Goal: Task Accomplishment & Management: Use online tool/utility

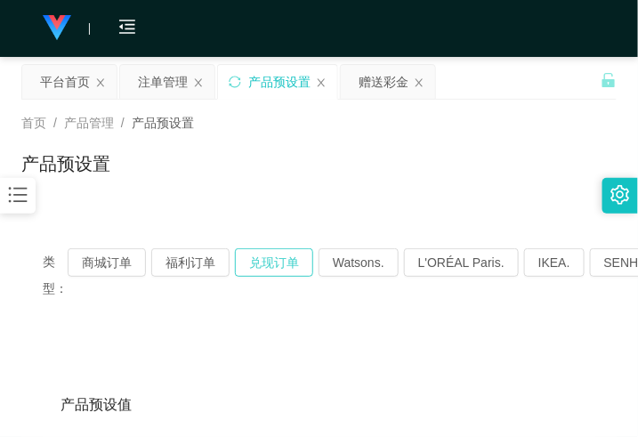
click at [250, 258] on button "兑现订单" at bounding box center [274, 262] width 78 height 28
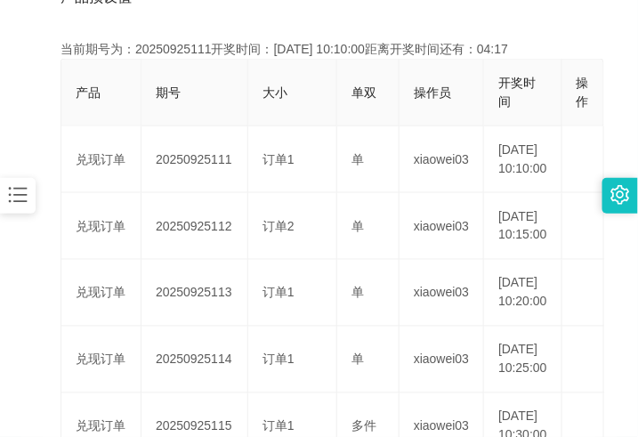
scroll to position [445, 0]
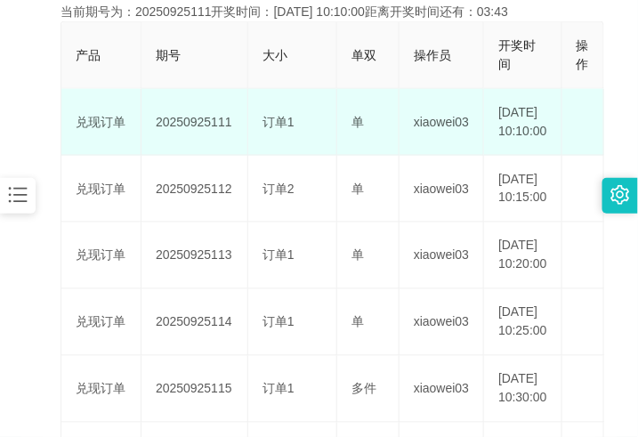
click at [192, 127] on td "20250925111" at bounding box center [194, 122] width 107 height 67
copy td "20250925111"
click at [210, 125] on td "20250925111" at bounding box center [194, 122] width 107 height 67
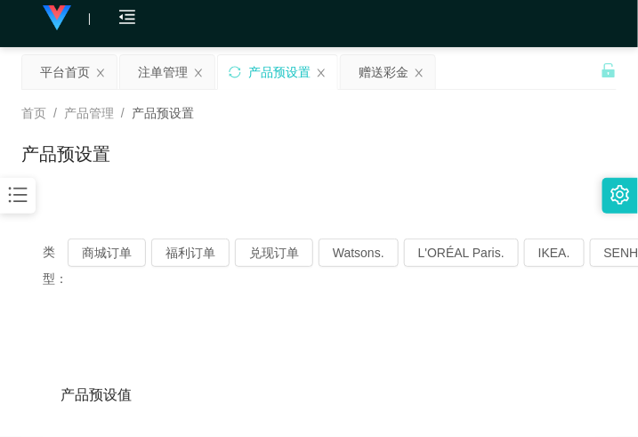
scroll to position [0, 0]
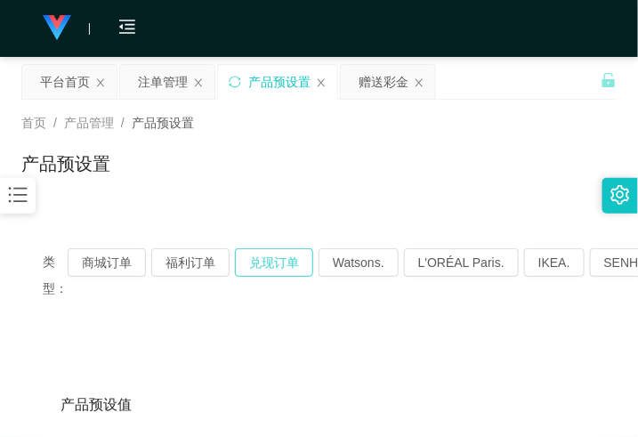
click at [269, 262] on button "兑现订单" at bounding box center [274, 262] width 78 height 28
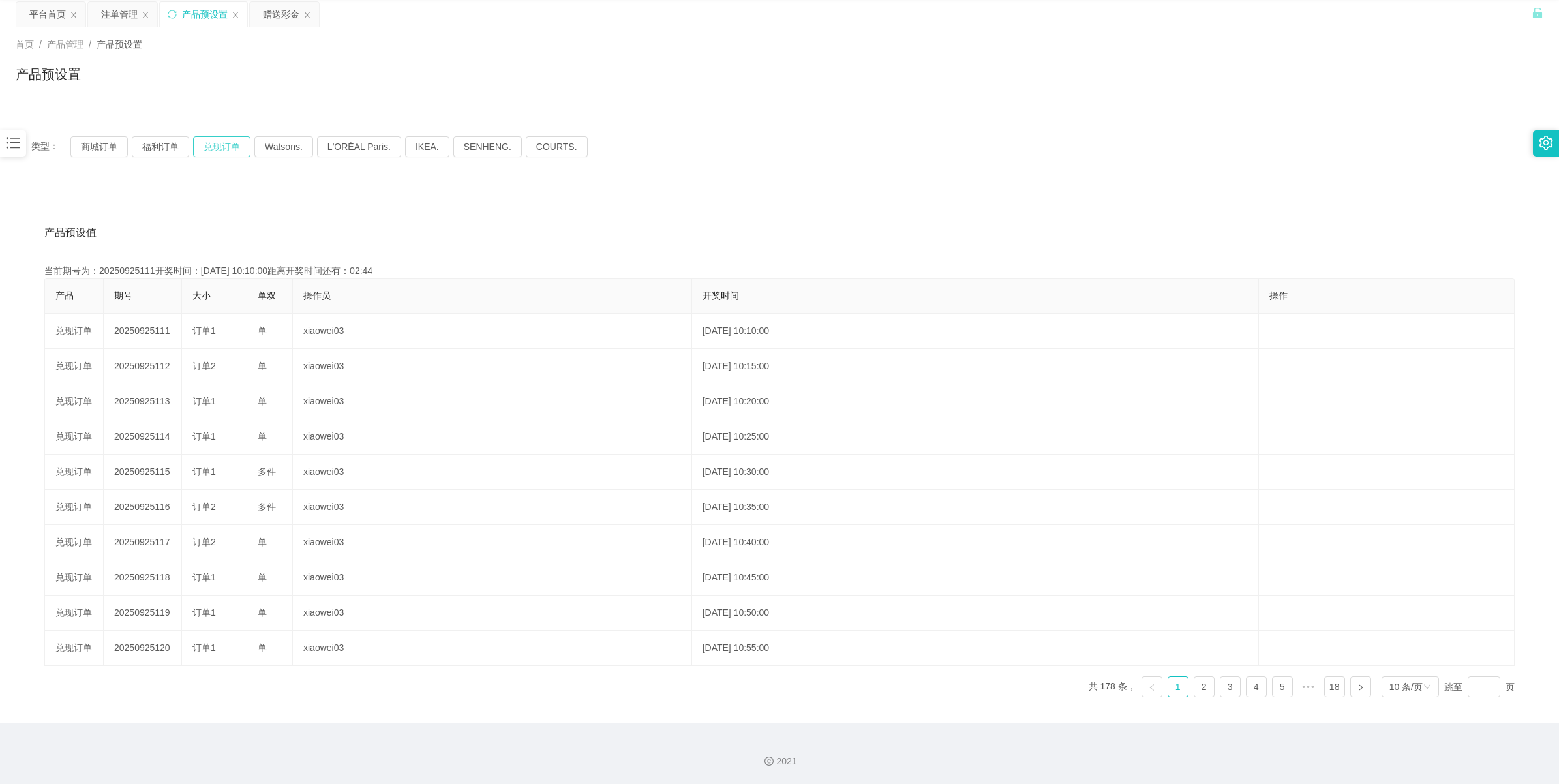
scroll to position [47, 0]
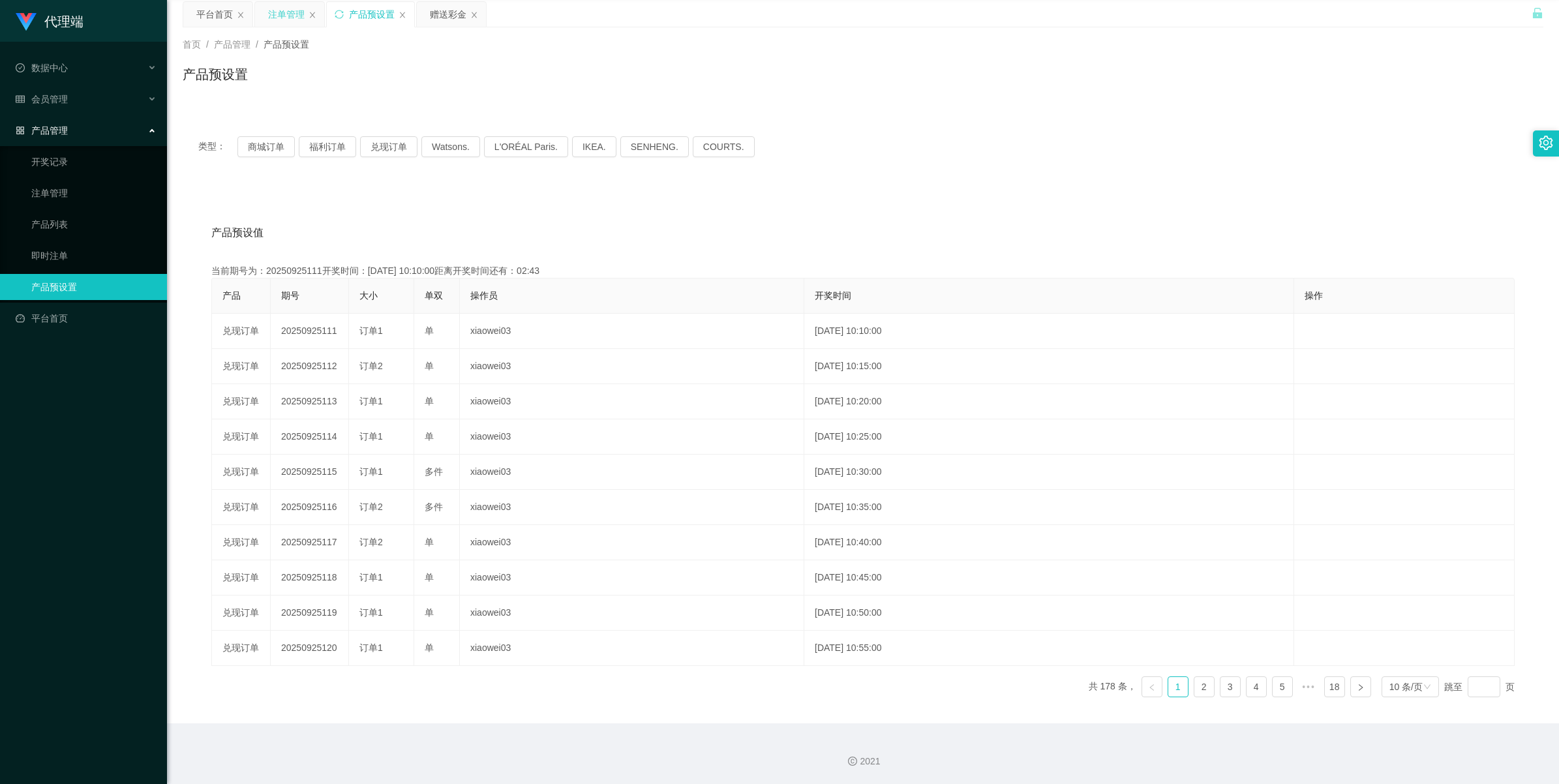
click at [261, 4] on div "注单管理" at bounding box center [290, 15] width 69 height 25
click at [273, 14] on div "注单管理" at bounding box center [287, 15] width 37 height 25
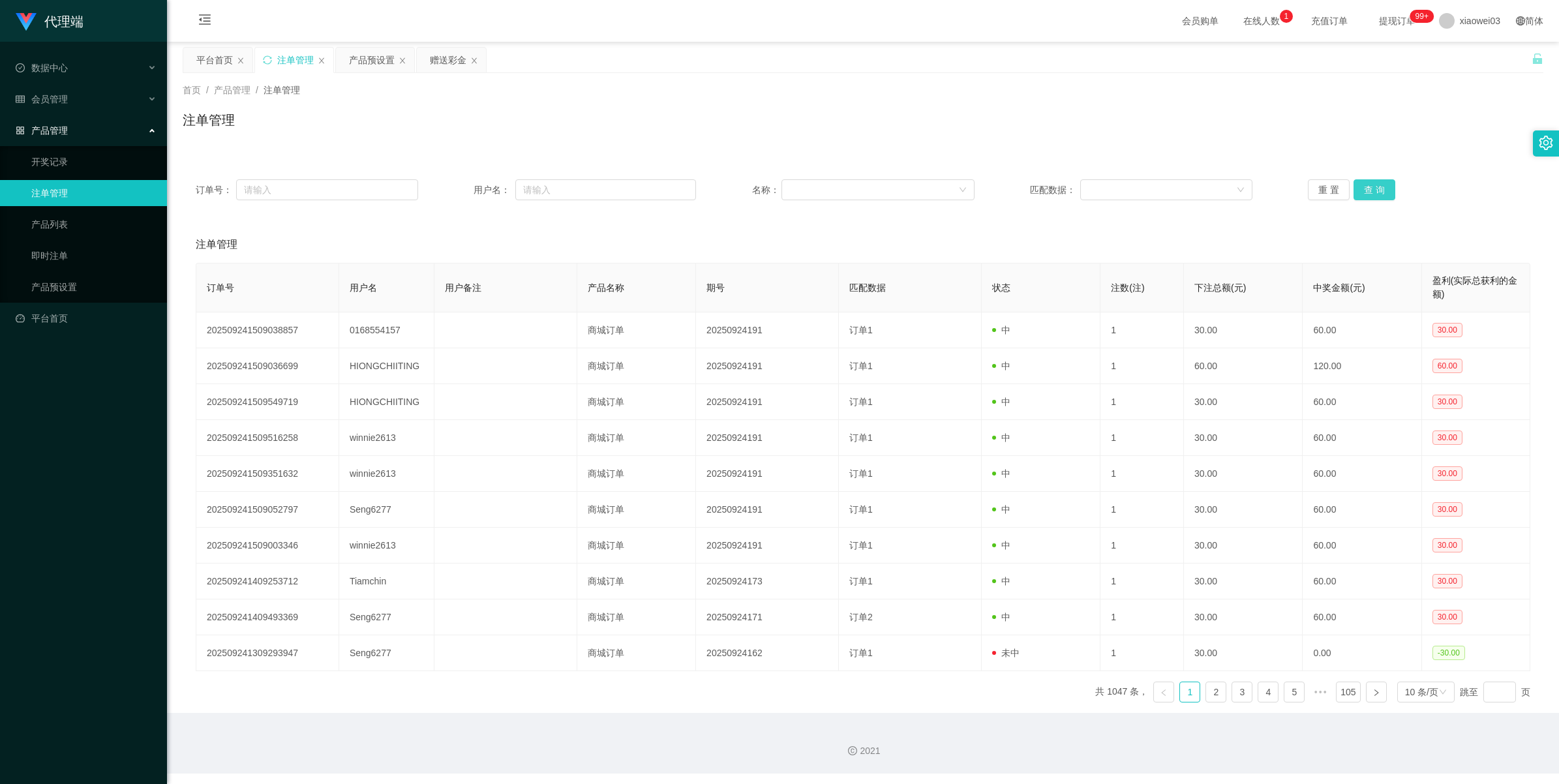
click at [467, 189] on button "查 询" at bounding box center [1374, 190] width 42 height 21
click at [467, 193] on button "查 询" at bounding box center [1374, 190] width 42 height 21
click at [467, 191] on button "查 询" at bounding box center [1374, 190] width 42 height 21
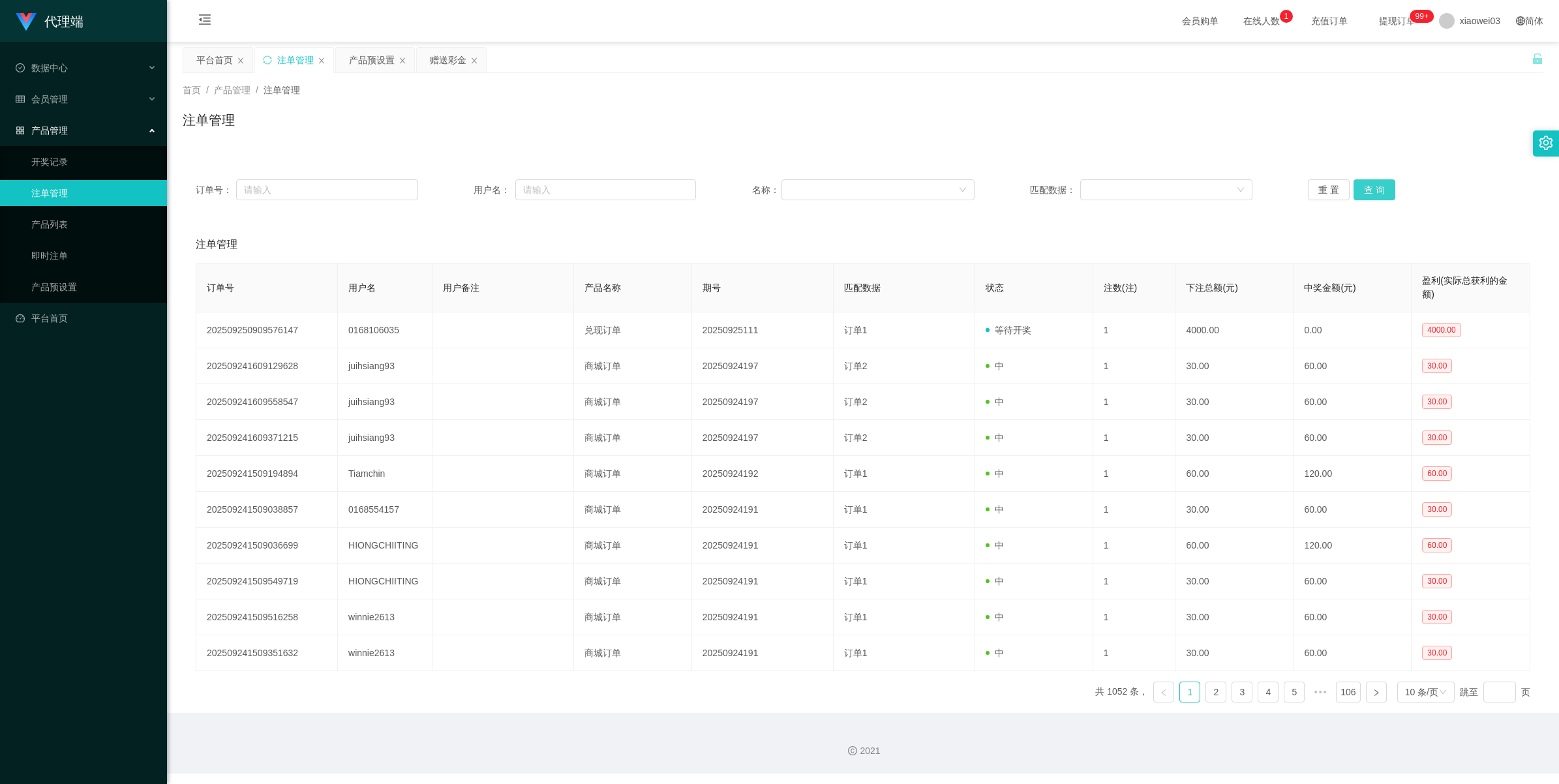
click at [467, 191] on button "查 询" at bounding box center [1374, 190] width 42 height 21
click at [467, 192] on button "查 询" at bounding box center [1374, 190] width 42 height 21
click at [467, 188] on button "查 询" at bounding box center [1374, 190] width 42 height 21
click at [467, 191] on button "查 询" at bounding box center [1374, 190] width 42 height 21
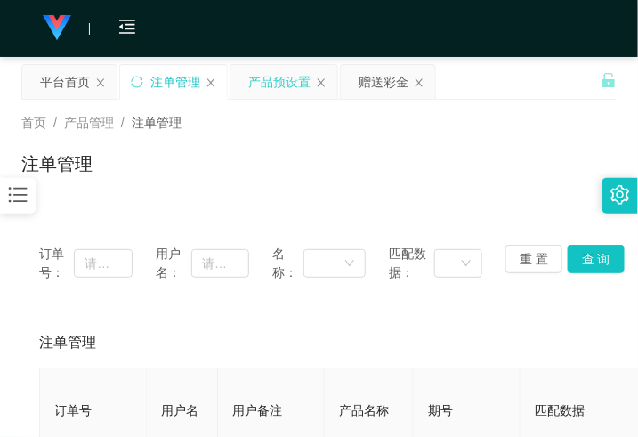
drag, startPoint x: 263, startPoint y: 82, endPoint x: 254, endPoint y: 84, distance: 9.3
click at [263, 82] on div "产品预设置" at bounding box center [279, 82] width 62 height 34
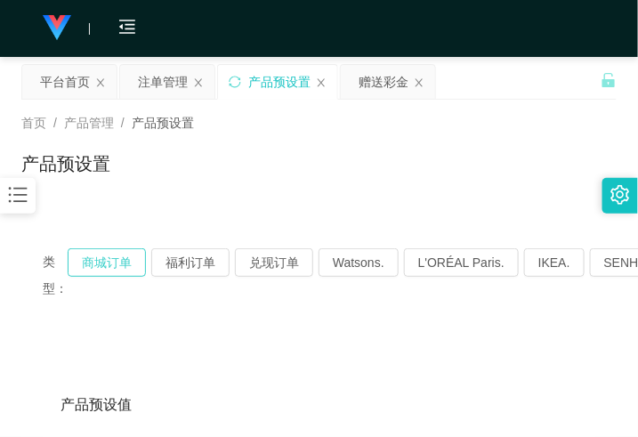
click at [109, 256] on button "商城订单" at bounding box center [107, 262] width 78 height 28
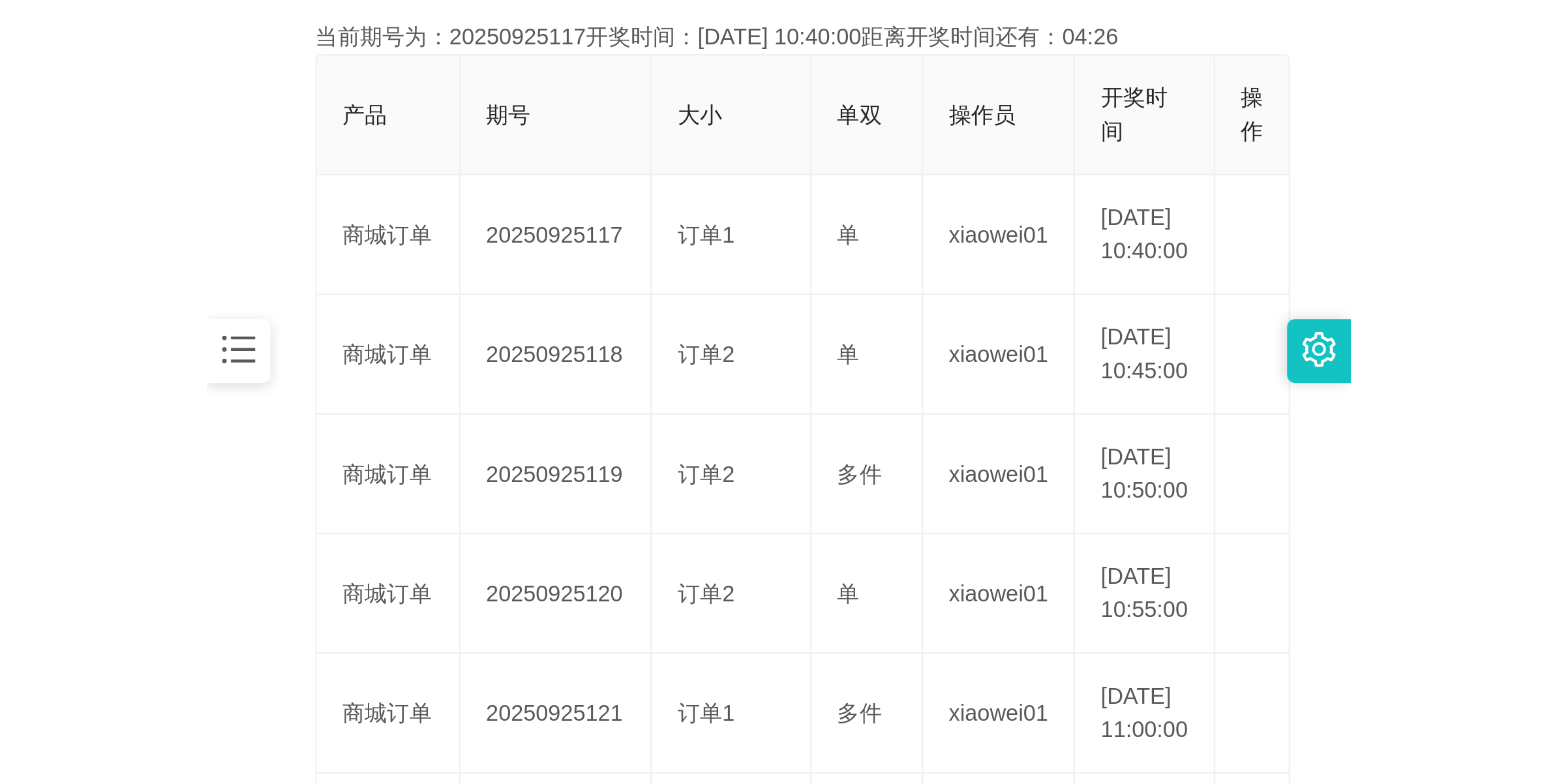
scroll to position [326, 0]
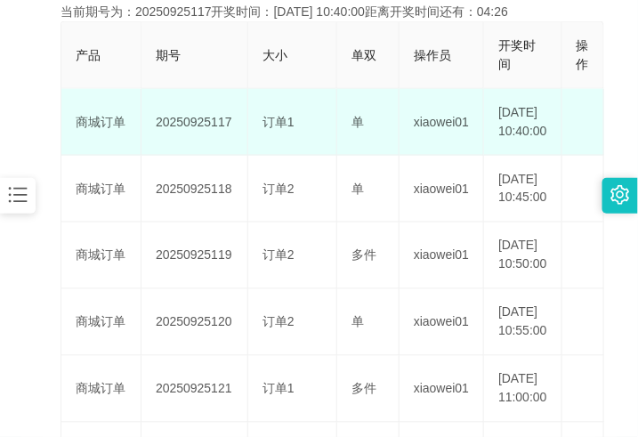
click at [207, 130] on td "20250925117" at bounding box center [194, 122] width 107 height 67
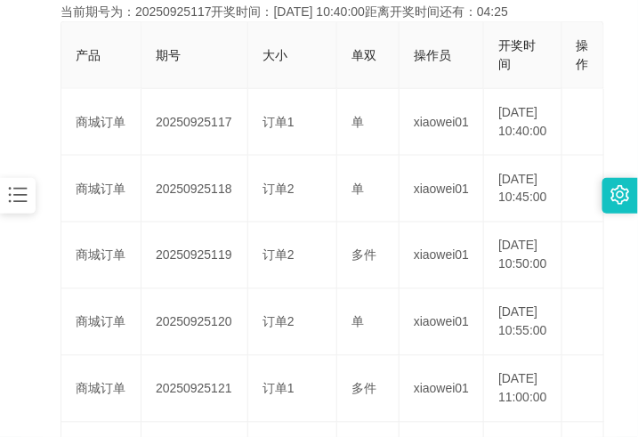
copy td "20250925117"
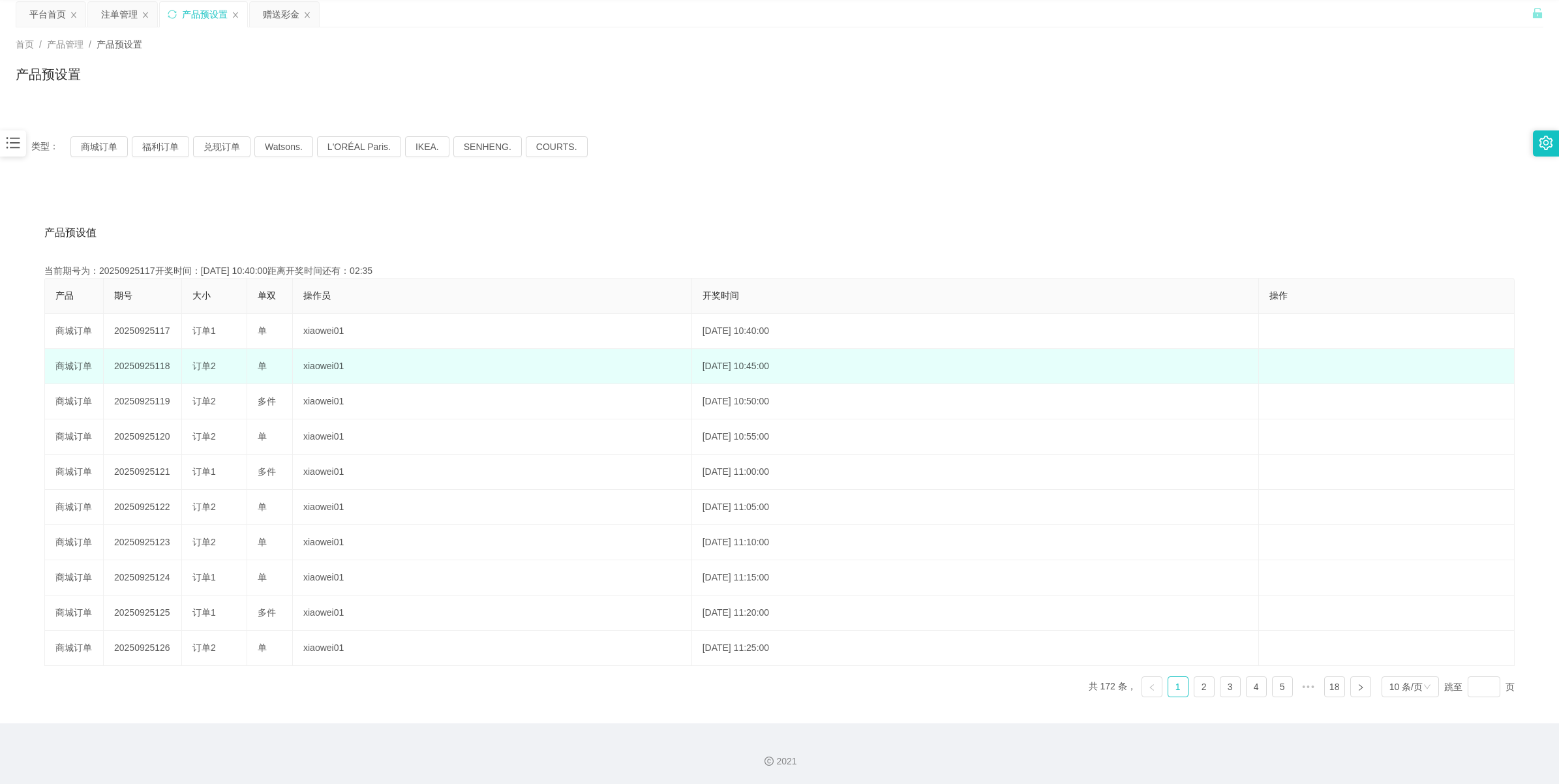
scroll to position [47, 0]
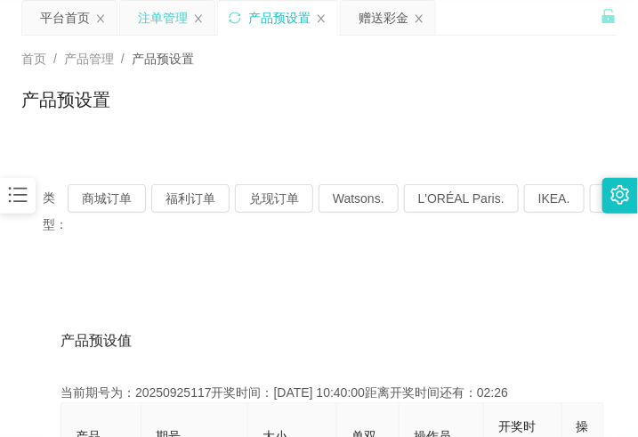
drag, startPoint x: 169, startPoint y: 20, endPoint x: 183, endPoint y: 18, distance: 14.3
click at [169, 20] on div "注单管理" at bounding box center [163, 18] width 50 height 34
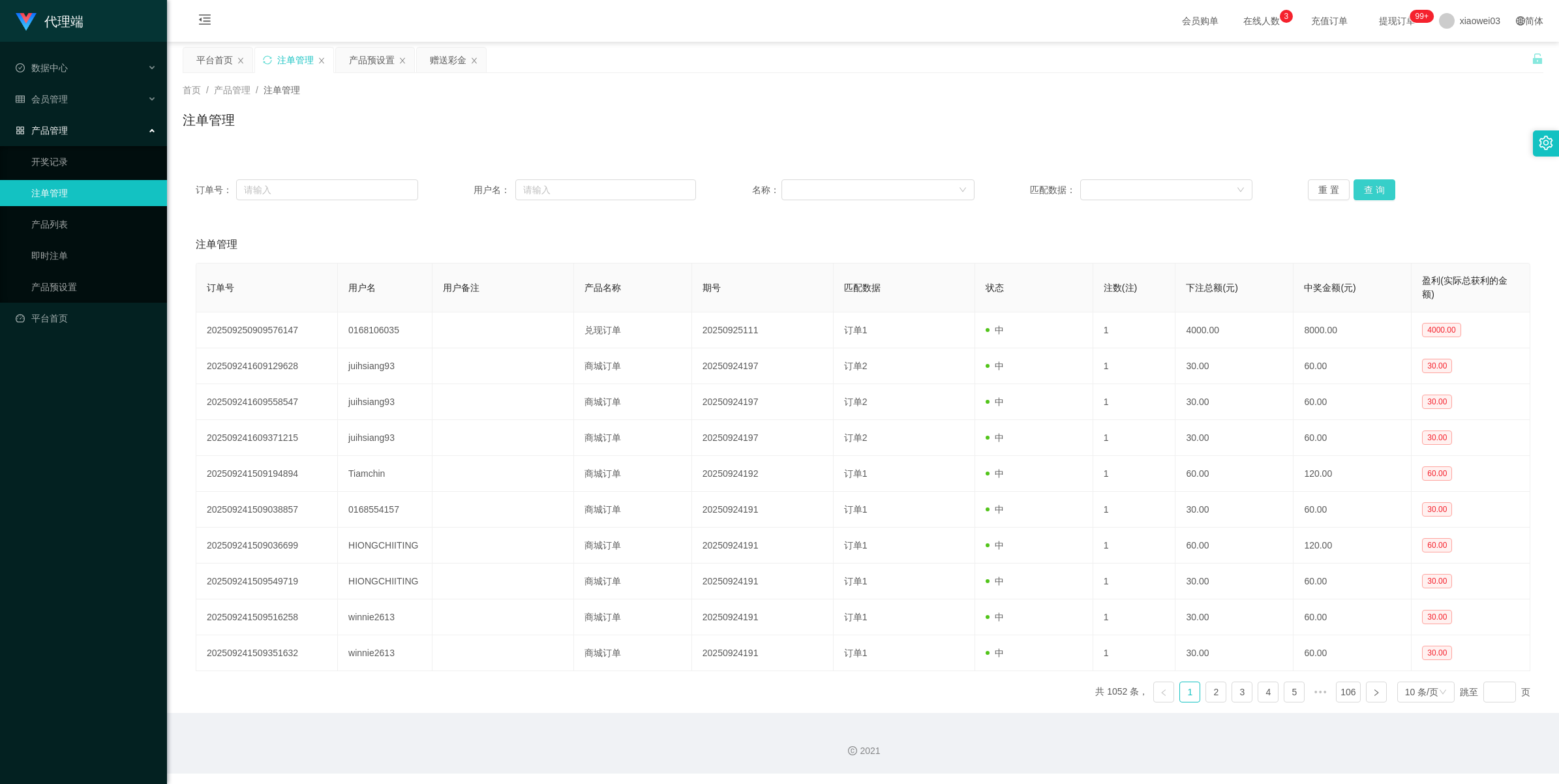
click at [467, 186] on button "查 询" at bounding box center [1374, 190] width 42 height 21
click at [467, 174] on div "订单号： 用户名： 名称： 匹配数据： 重 置 查 询" at bounding box center [863, 190] width 1361 height 47
click at [467, 185] on button "查 询" at bounding box center [1374, 190] width 42 height 21
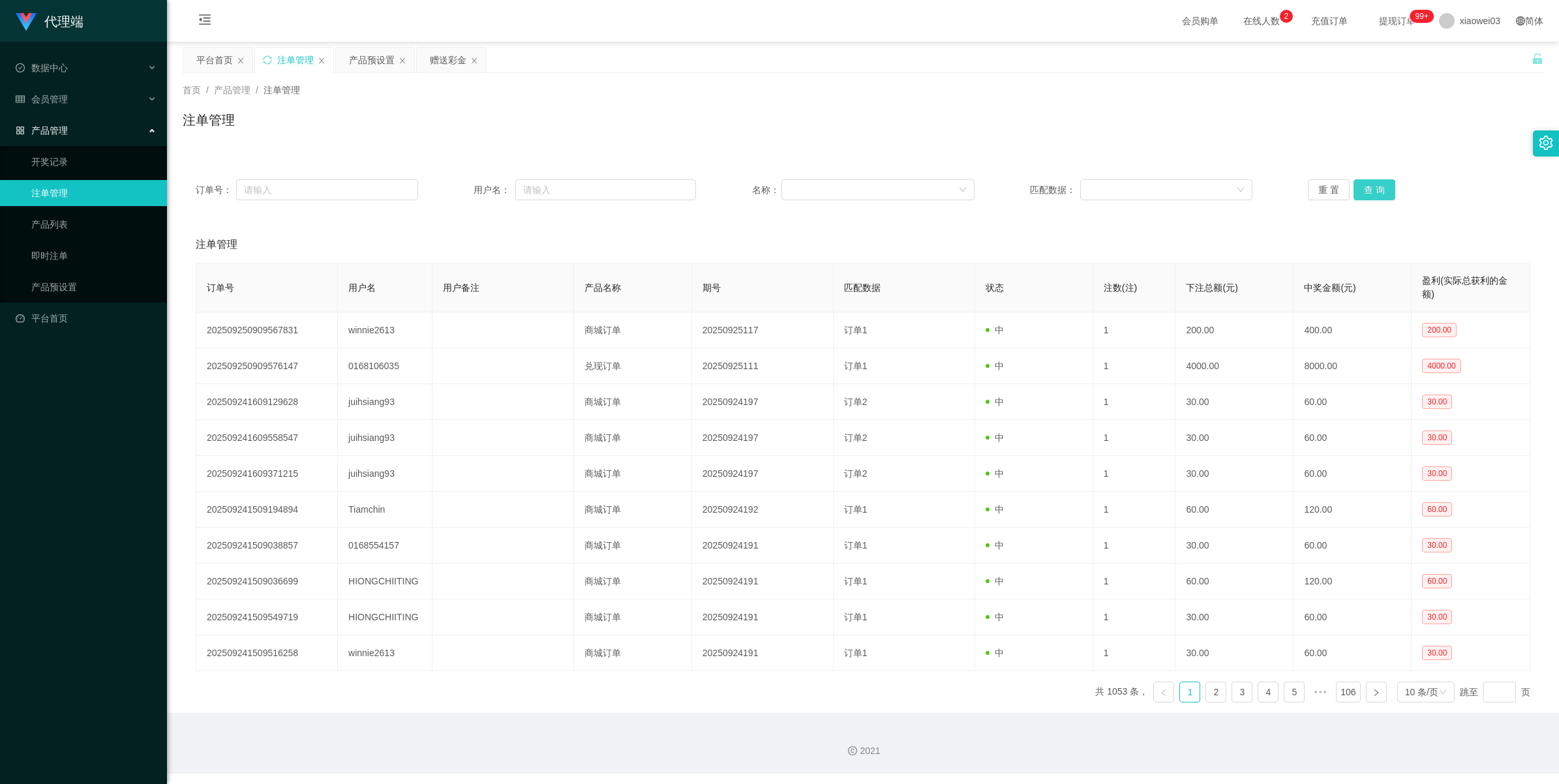
click at [467, 191] on button "查 询" at bounding box center [1374, 190] width 42 height 21
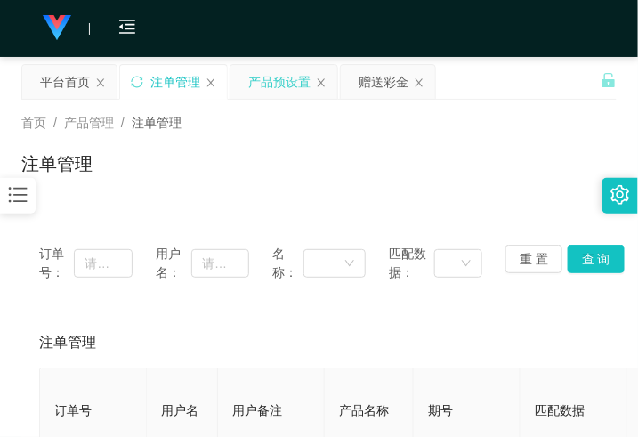
click at [260, 86] on div "产品预设置" at bounding box center [279, 82] width 62 height 34
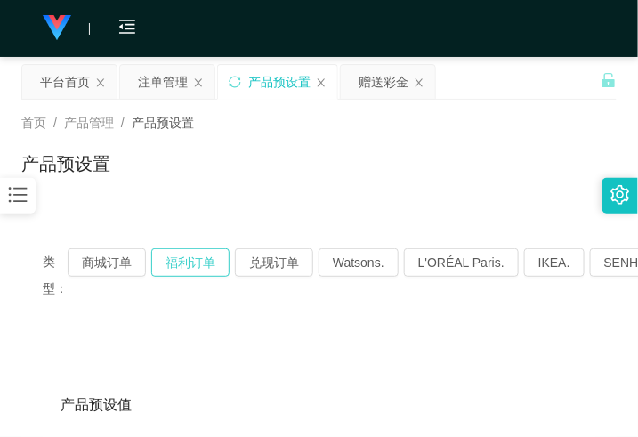
click at [191, 261] on button "福利订单" at bounding box center [190, 262] width 78 height 28
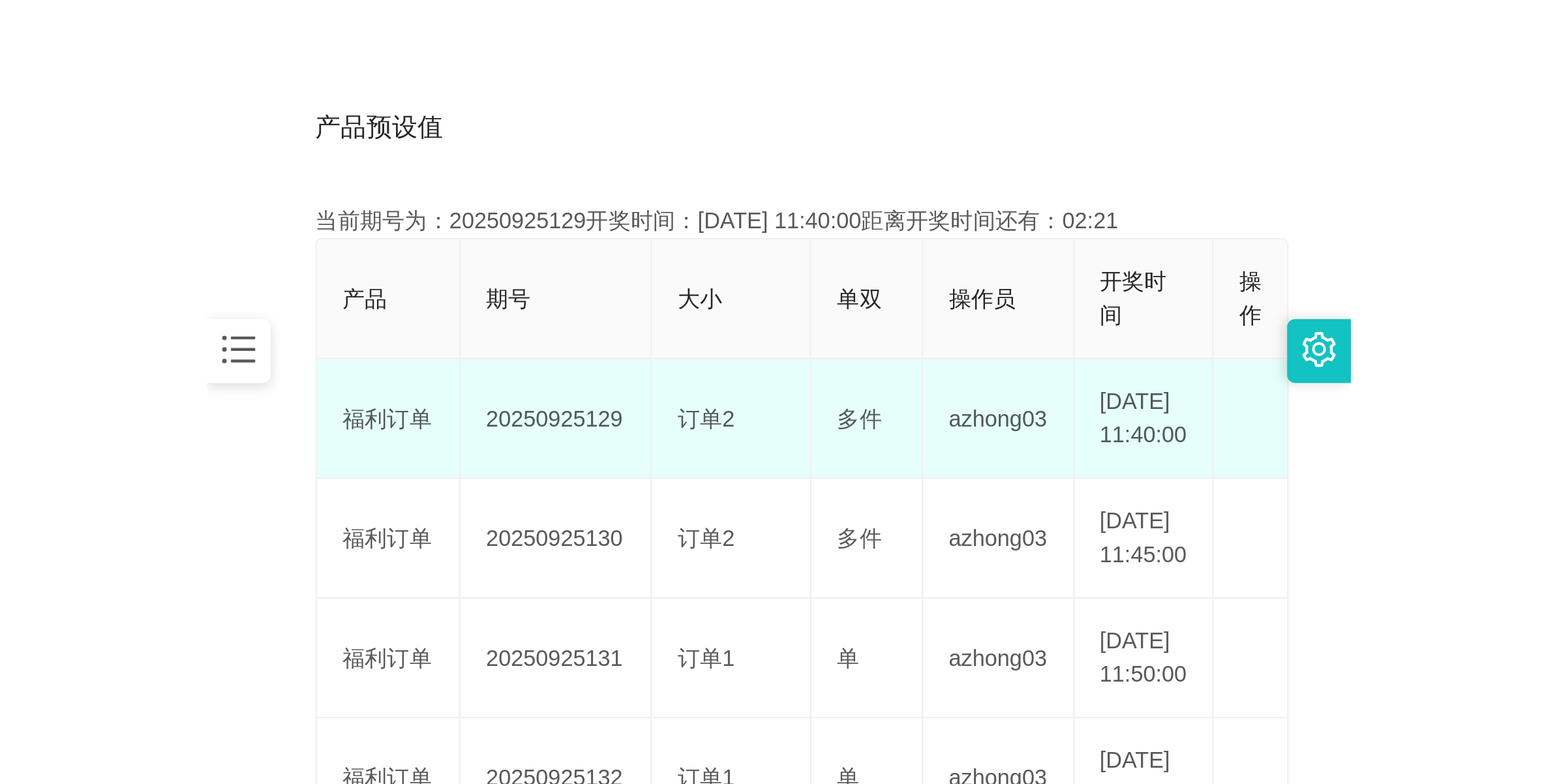
scroll to position [326, 0]
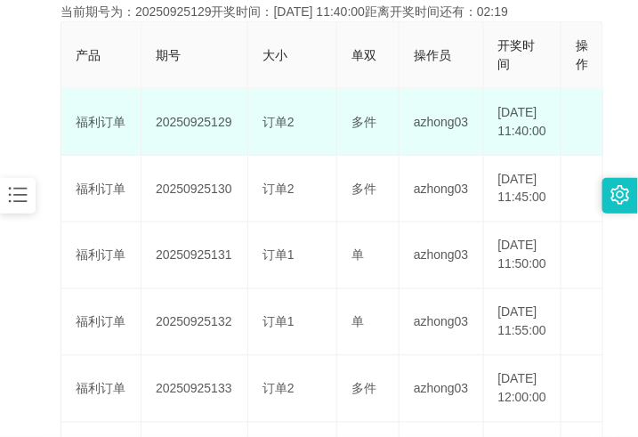
click at [184, 136] on td "20250925129" at bounding box center [194, 122] width 107 height 67
copy td "20250925129"
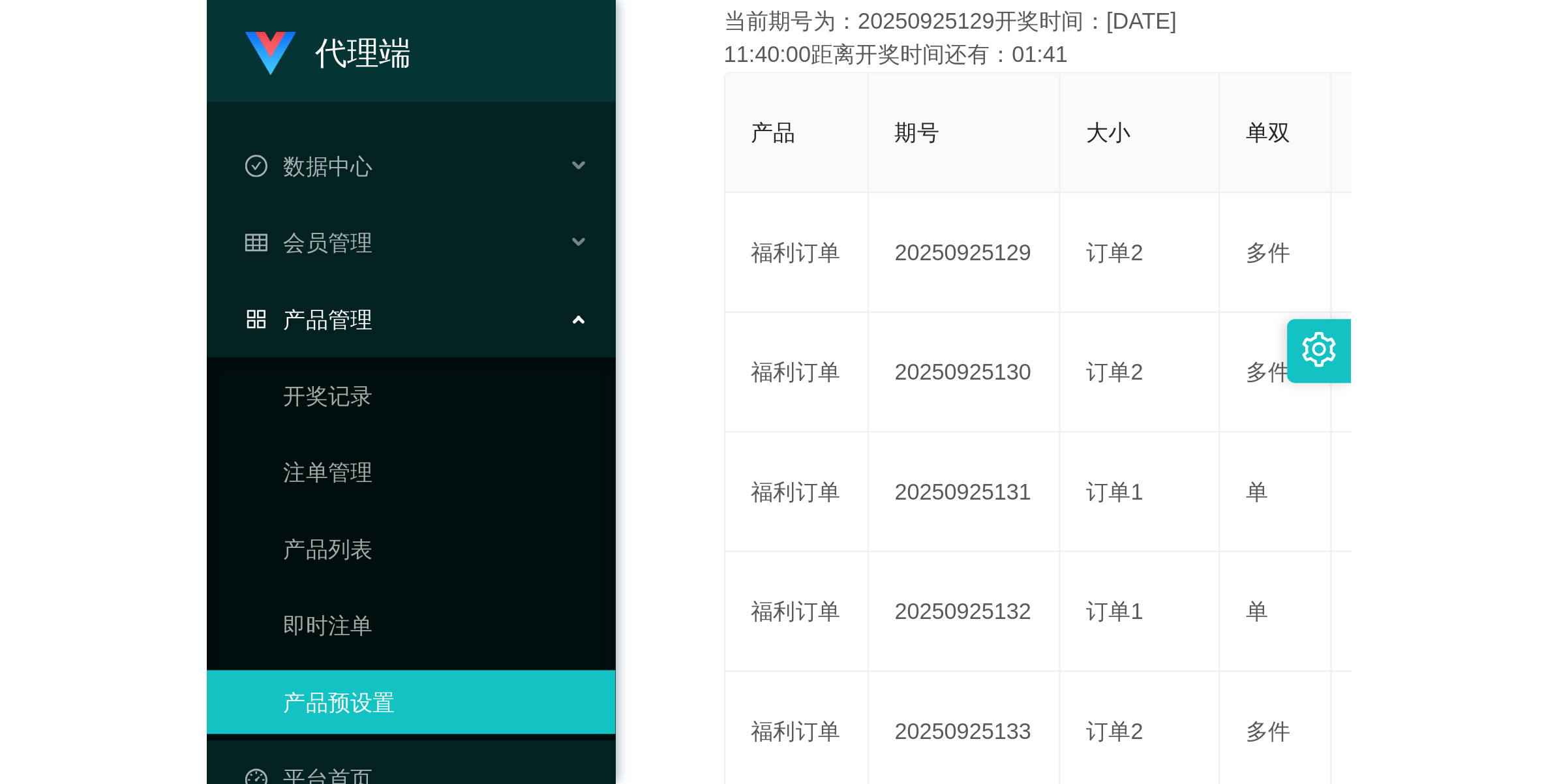
scroll to position [47, 0]
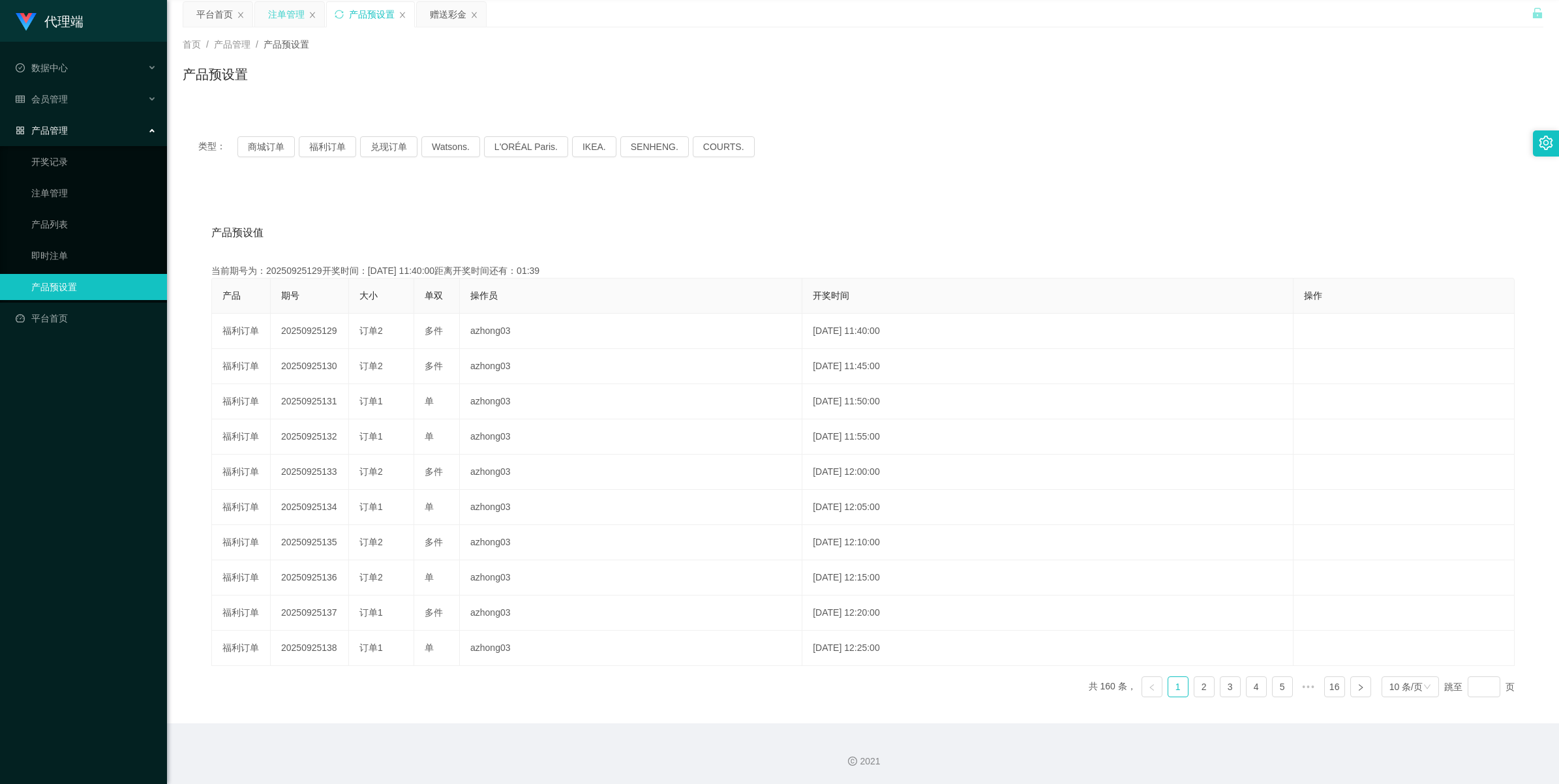
click at [282, 11] on div "注单管理" at bounding box center [287, 15] width 37 height 25
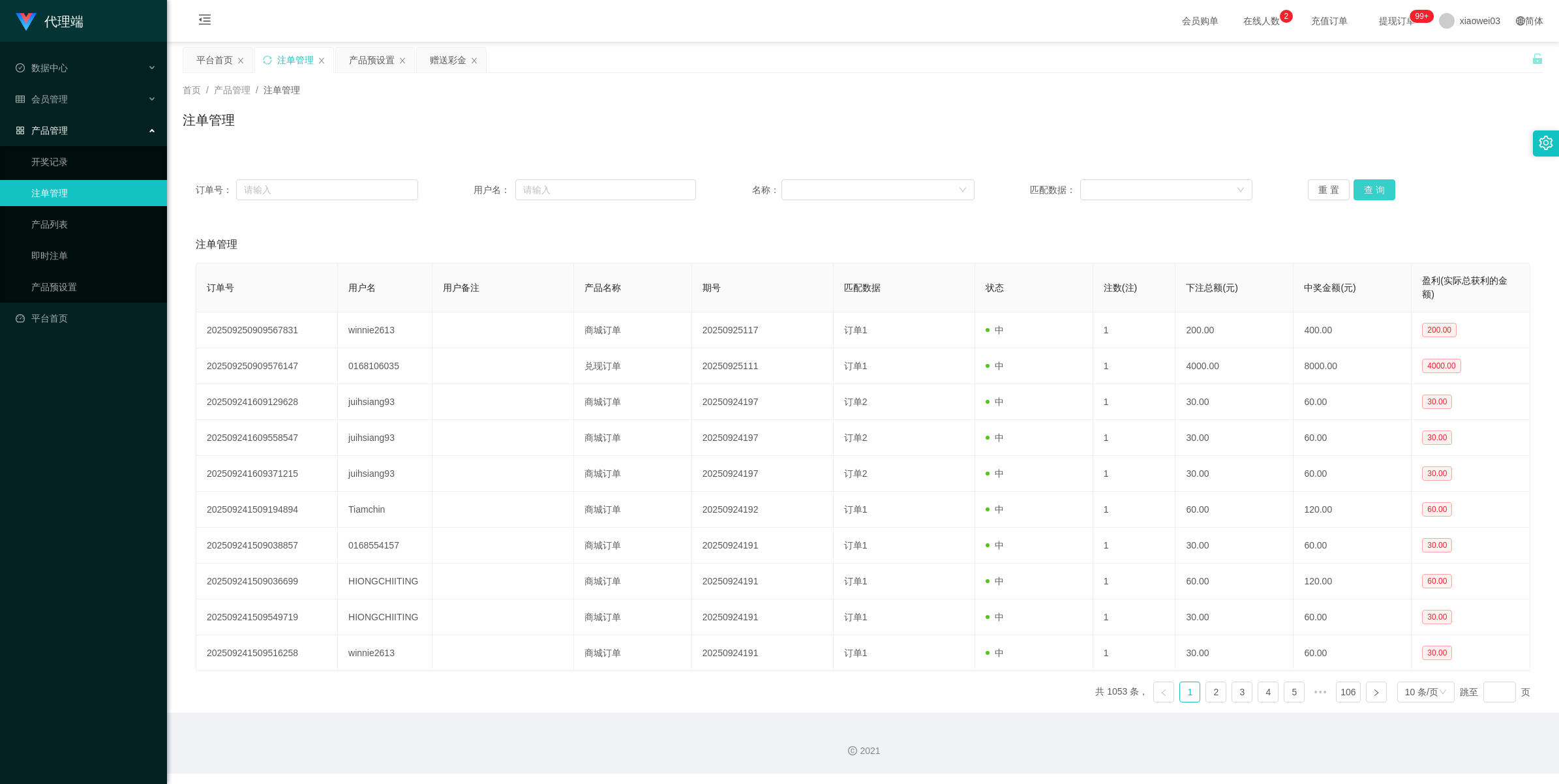
click at [467, 186] on button "查 询" at bounding box center [1374, 190] width 42 height 21
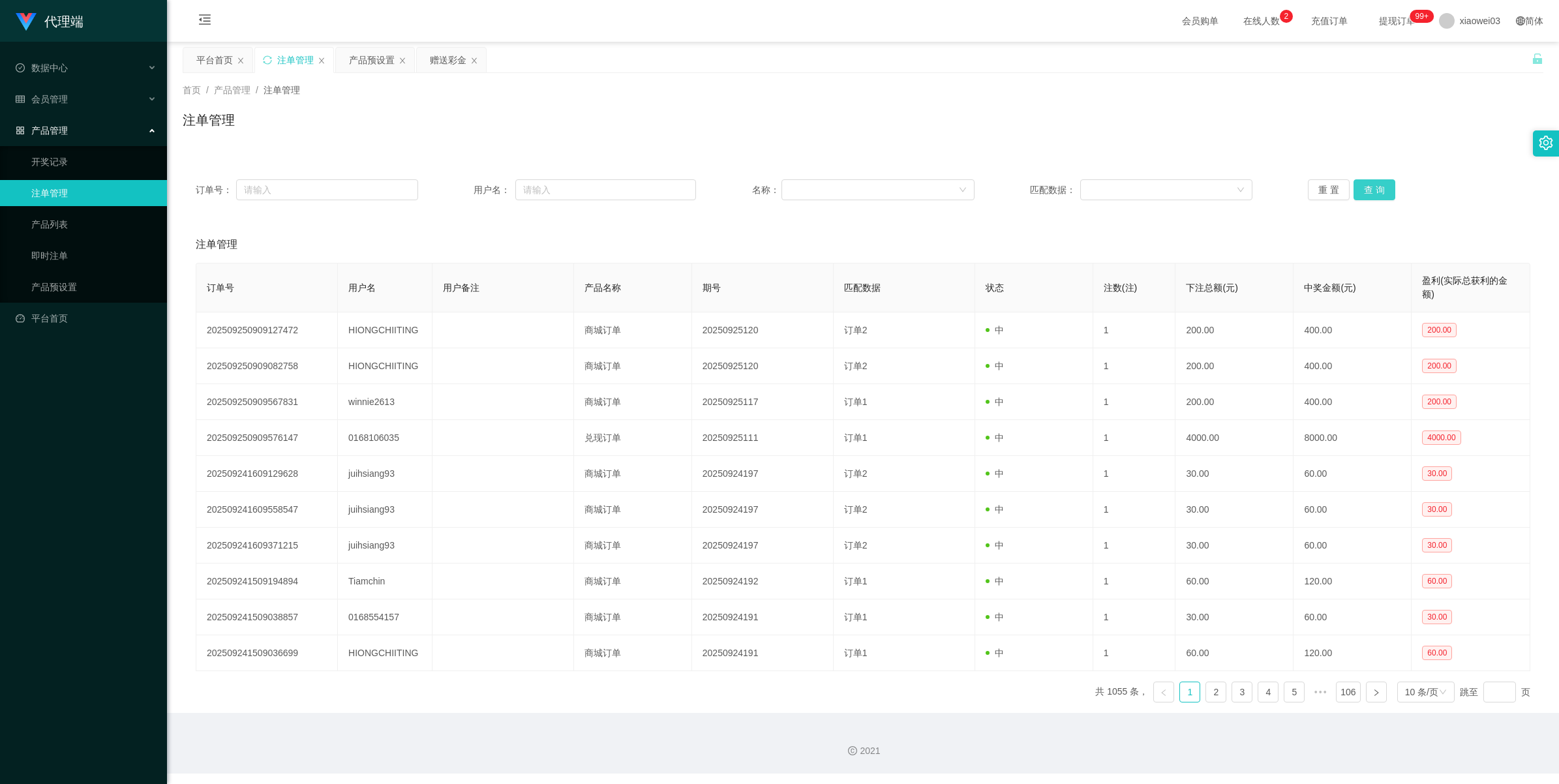
click at [467, 186] on button "查 询" at bounding box center [1374, 190] width 42 height 21
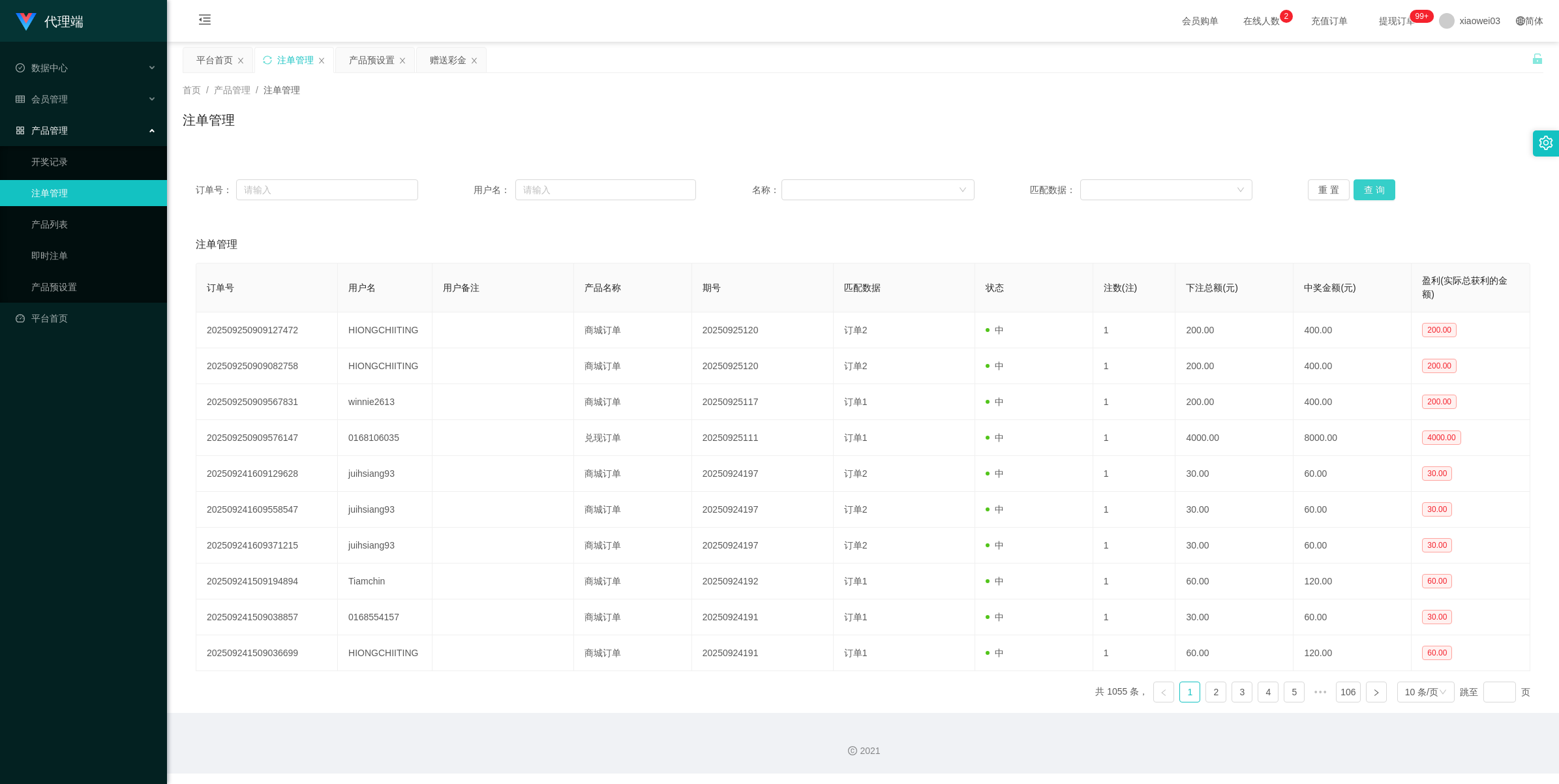
click at [467, 186] on button "查 询" at bounding box center [1374, 190] width 42 height 21
click at [467, 191] on button "查 询" at bounding box center [1374, 190] width 42 height 21
click at [467, 181] on button "查 询" at bounding box center [1374, 190] width 42 height 21
